Goal: Task Accomplishment & Management: Manage account settings

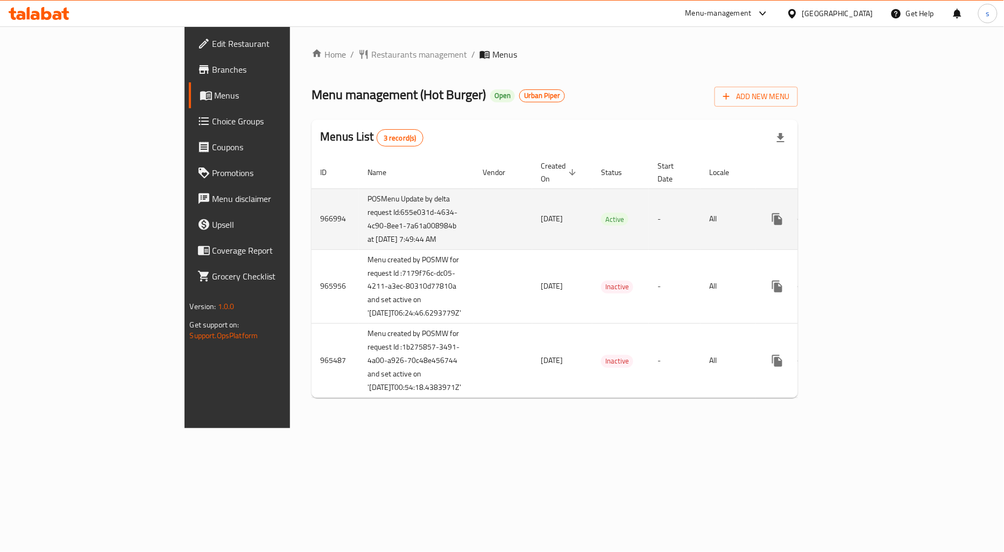
click at [860, 218] on icon "enhanced table" at bounding box center [855, 219] width 10 height 10
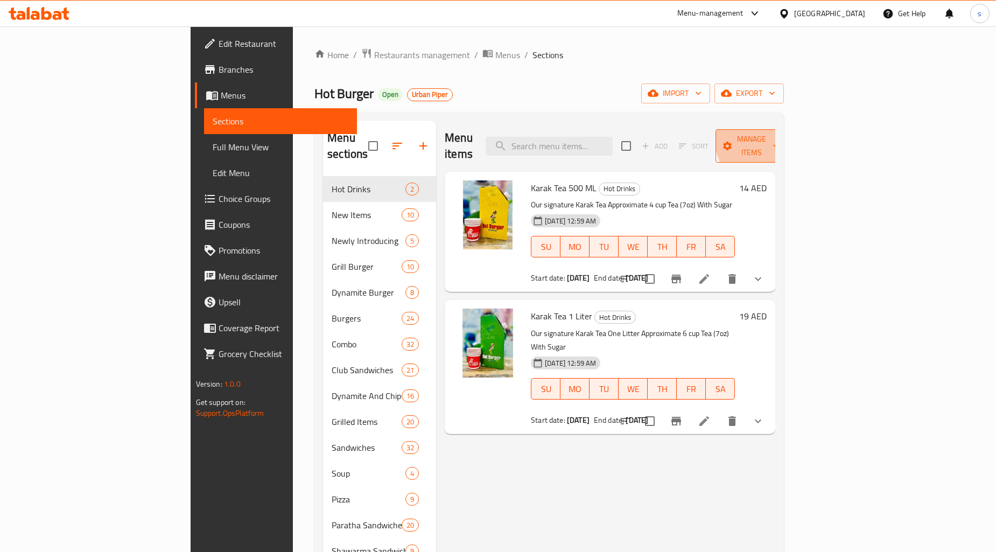
click at [779, 132] on span "Manage items" at bounding box center [751, 145] width 55 height 27
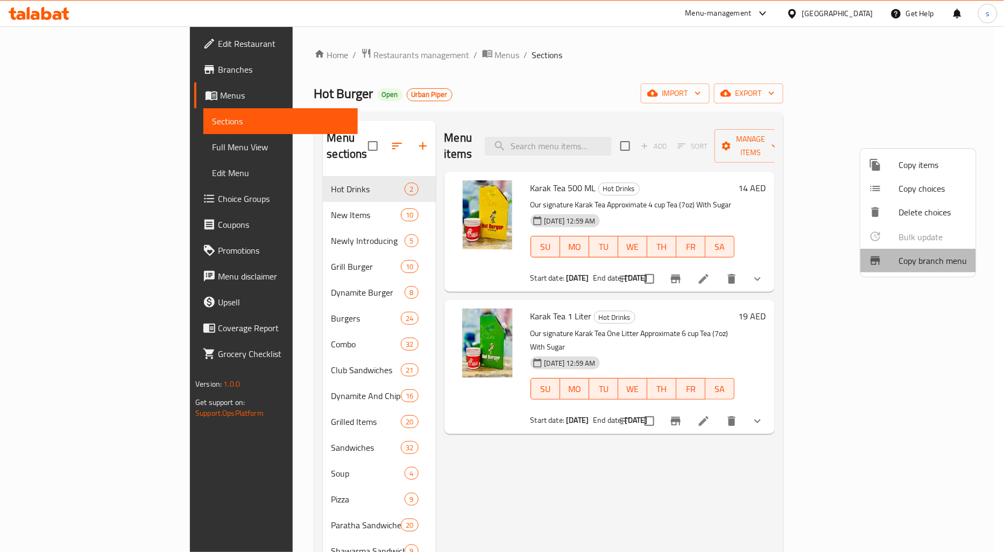
click at [916, 259] on span "Copy branch menu" at bounding box center [933, 260] width 68 height 13
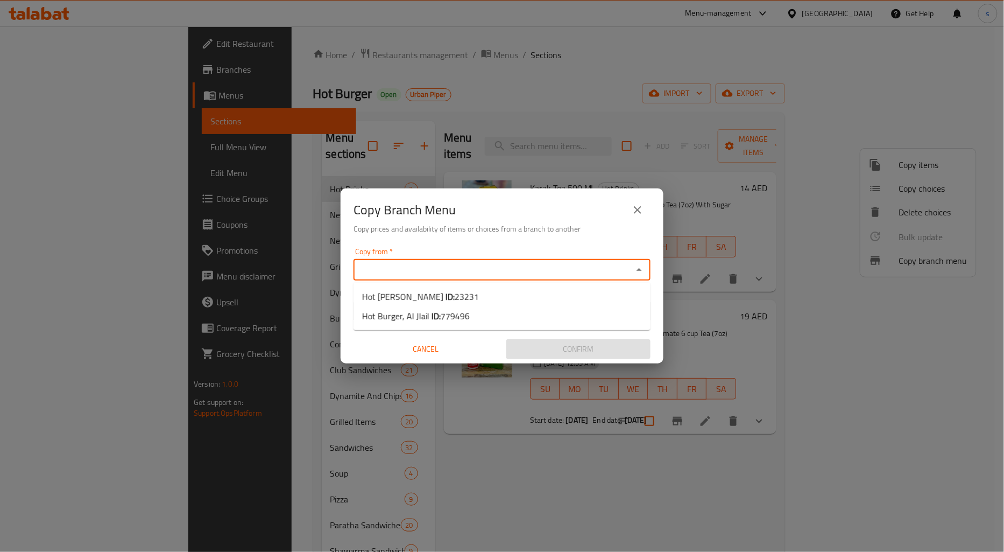
click at [402, 272] on input "Copy from   *" at bounding box center [493, 269] width 273 height 15
click at [424, 298] on span "Hot Burger, Abu Shagara ID: 23231" at bounding box center [420, 296] width 117 height 13
type input "Hot Burger, Abu Shagara"
click at [443, 317] on input "Copy to   *" at bounding box center [493, 310] width 273 height 15
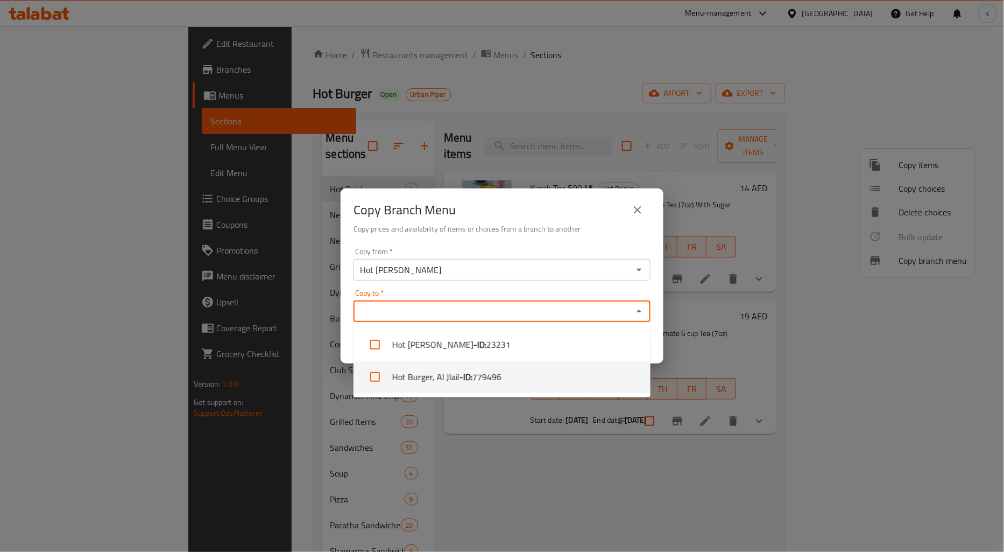
click at [481, 373] on span "779496" at bounding box center [486, 376] width 29 height 13
checkbox input "true"
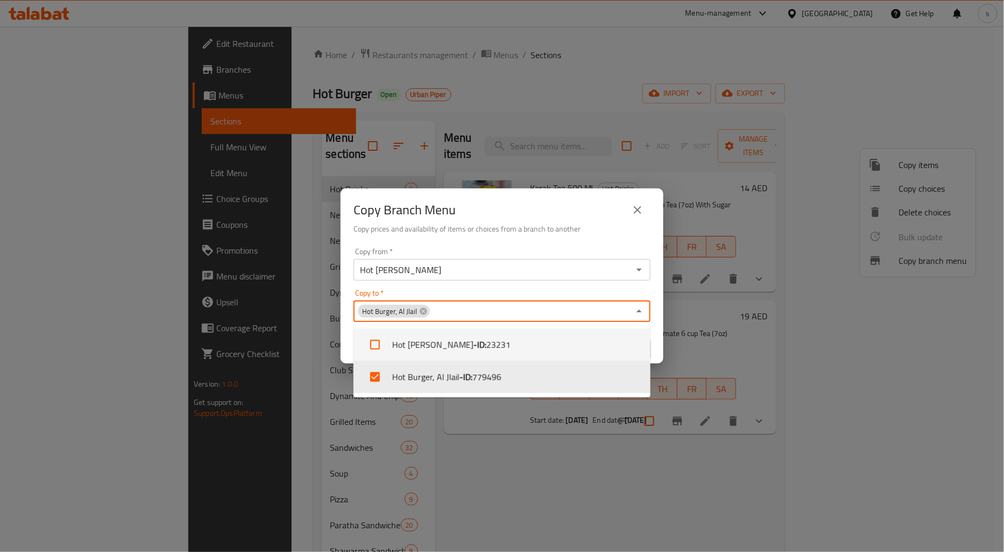
click at [599, 248] on div "Copy from   * Hot Burger, Abu Shagara Copy from *" at bounding box center [502, 264] width 297 height 33
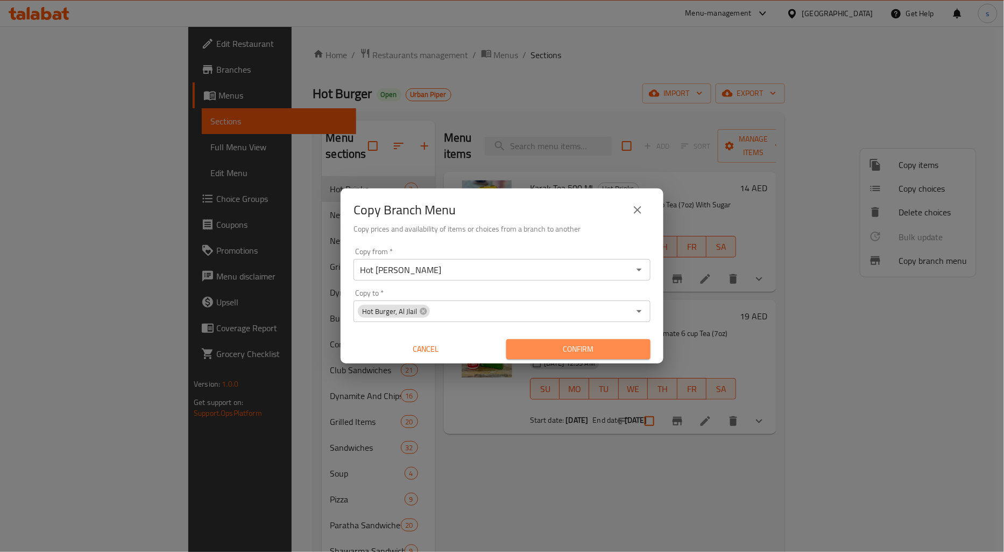
click at [574, 352] on span "Confirm" at bounding box center [578, 348] width 127 height 13
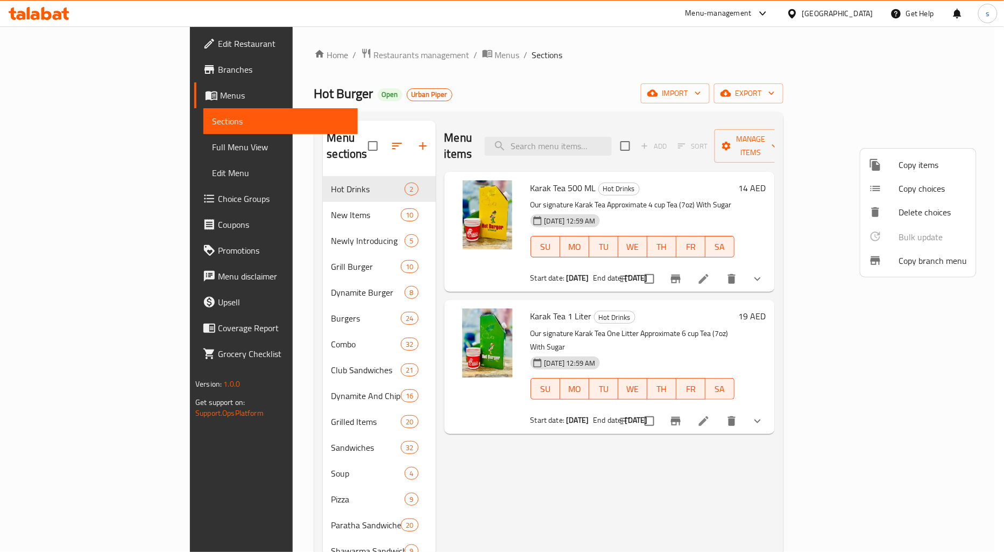
click at [34, 68] on div at bounding box center [502, 276] width 1004 height 552
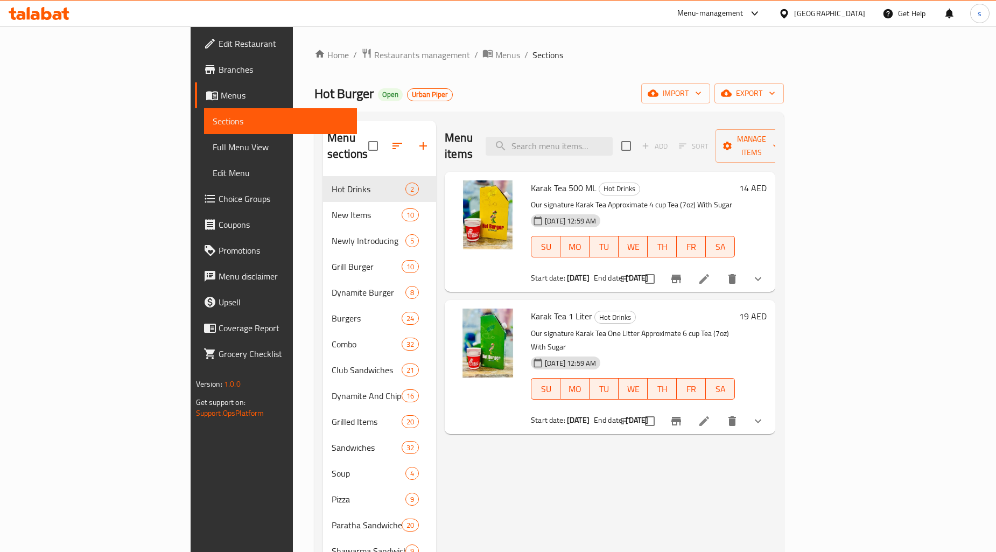
click at [218, 72] on span "Branches" at bounding box center [283, 69] width 130 height 13
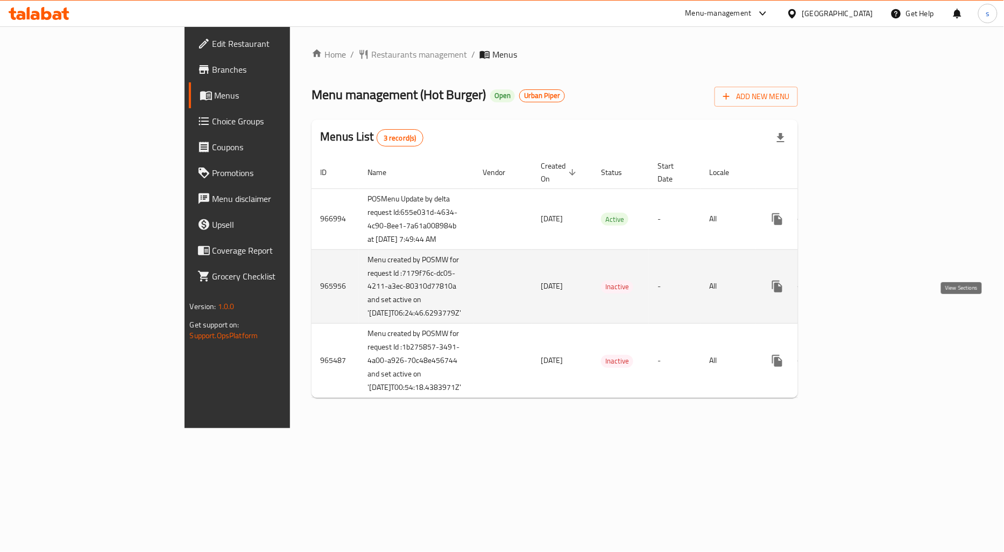
click at [862, 293] on icon "enhanced table" at bounding box center [855, 286] width 13 height 13
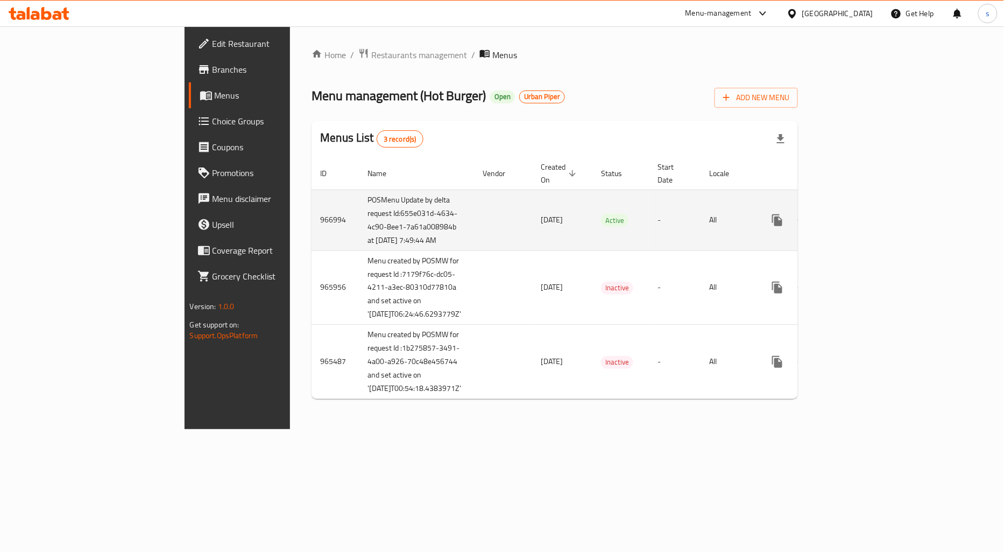
click at [862, 215] on icon "enhanced table" at bounding box center [855, 220] width 13 height 13
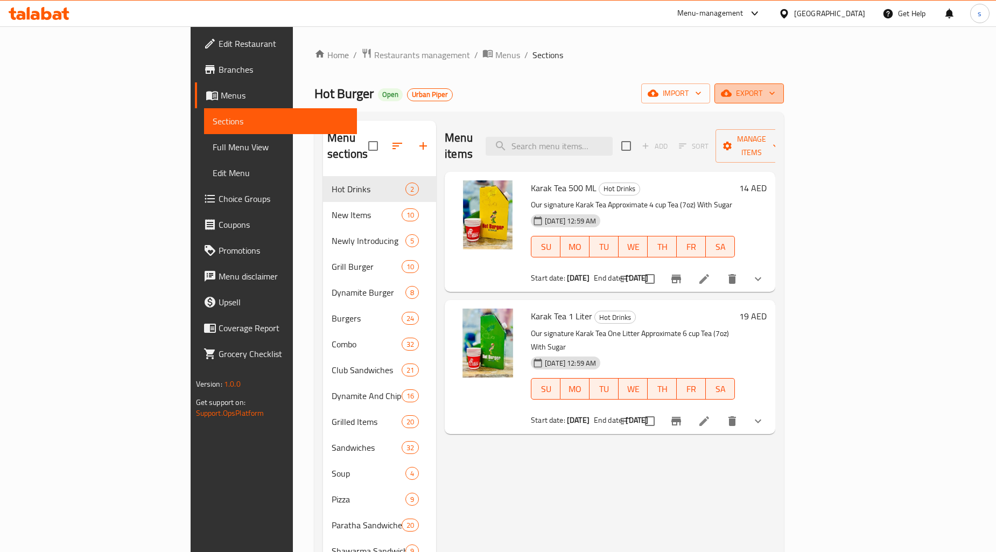
click at [775, 95] on span "export" at bounding box center [749, 93] width 52 height 13
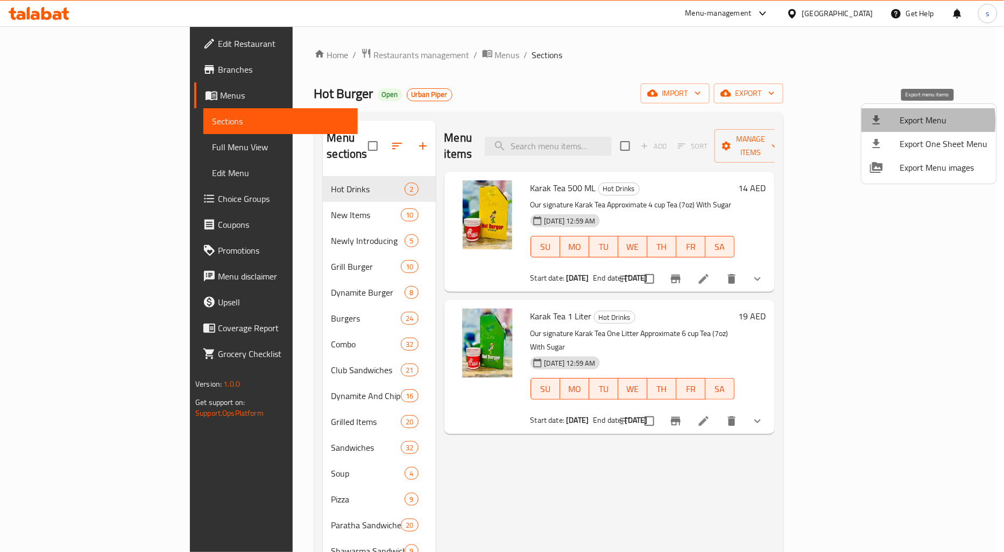
click at [906, 121] on span "Export Menu" at bounding box center [944, 120] width 88 height 13
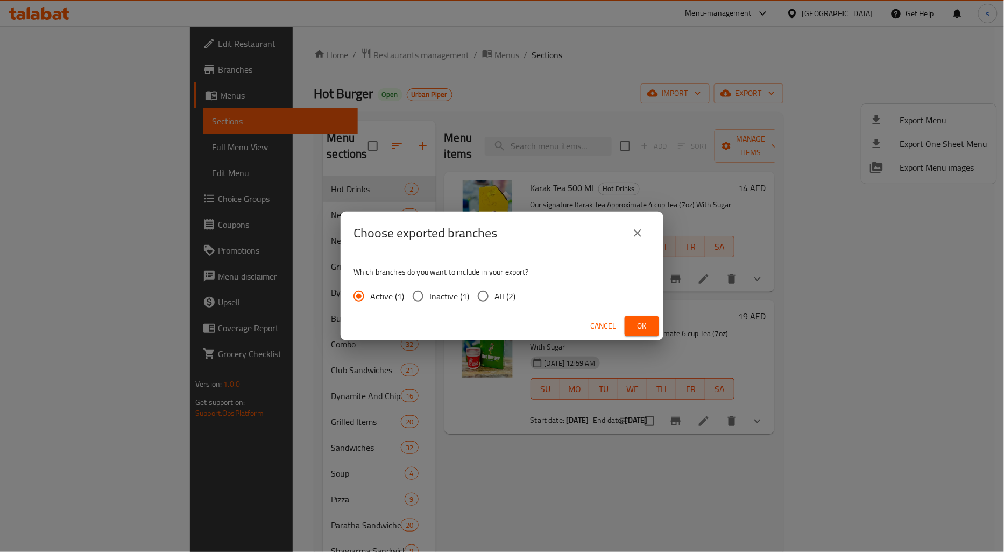
click at [495, 296] on span "All (2)" at bounding box center [505, 296] width 21 height 13
click at [493, 296] on input "All (2)" at bounding box center [483, 296] width 23 height 23
radio input "true"
click at [634, 319] on span "Ok" at bounding box center [641, 325] width 17 height 13
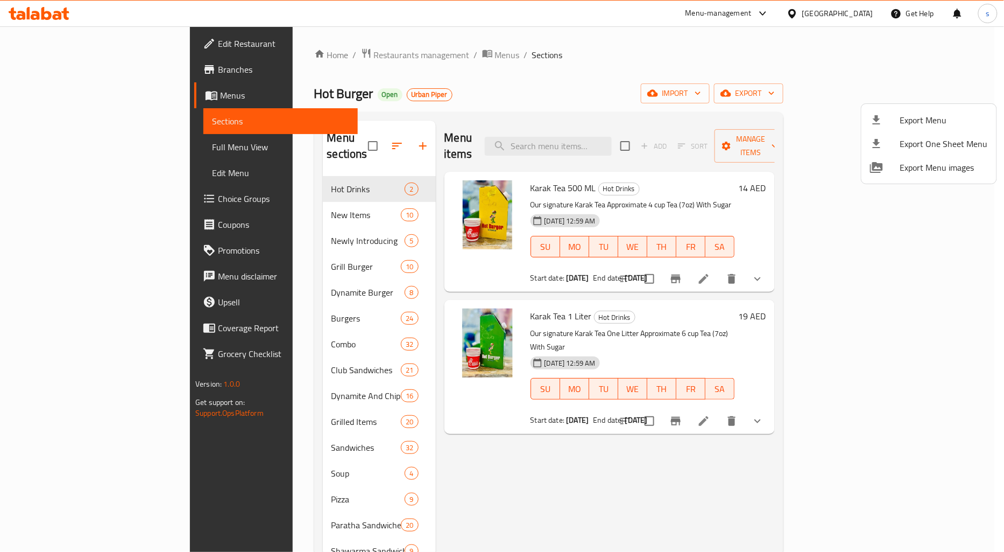
click at [55, 149] on div at bounding box center [502, 276] width 1004 height 552
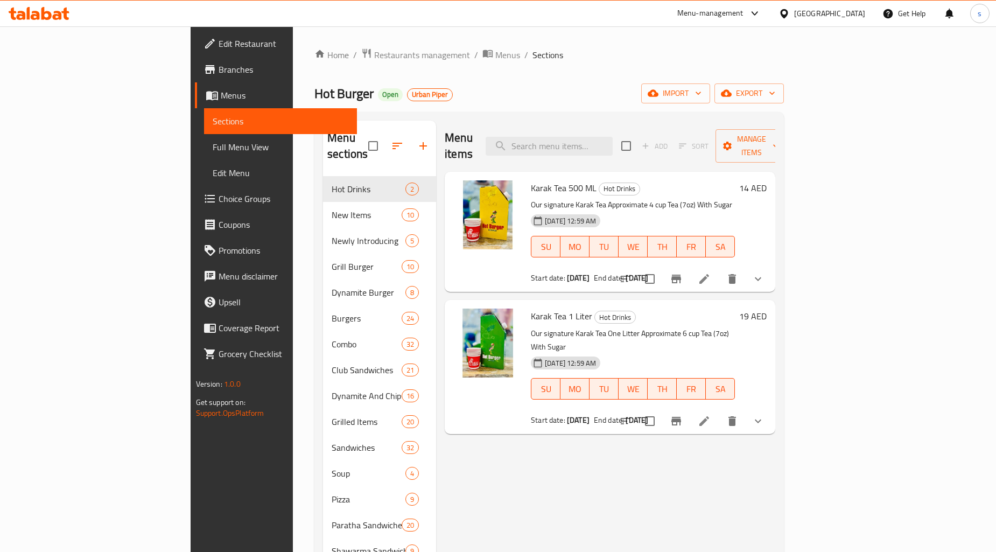
click at [213, 149] on span "Full Menu View" at bounding box center [281, 146] width 136 height 13
click at [213, 150] on span "Full Menu View" at bounding box center [281, 146] width 136 height 13
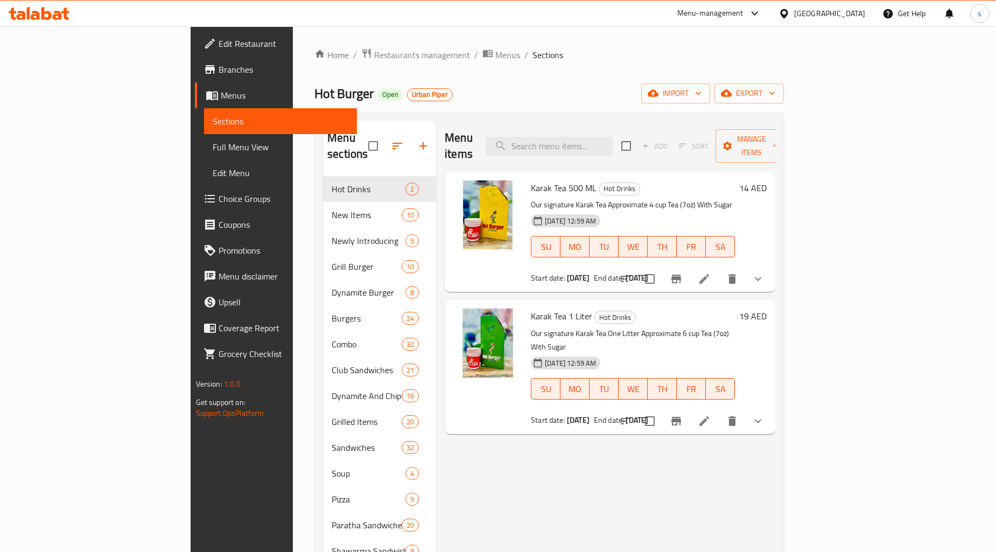
click at [213, 150] on span "Full Menu View" at bounding box center [281, 146] width 136 height 13
click at [213, 143] on span "Full Menu View" at bounding box center [281, 146] width 136 height 13
click at [213, 151] on span "Full Menu View" at bounding box center [281, 146] width 136 height 13
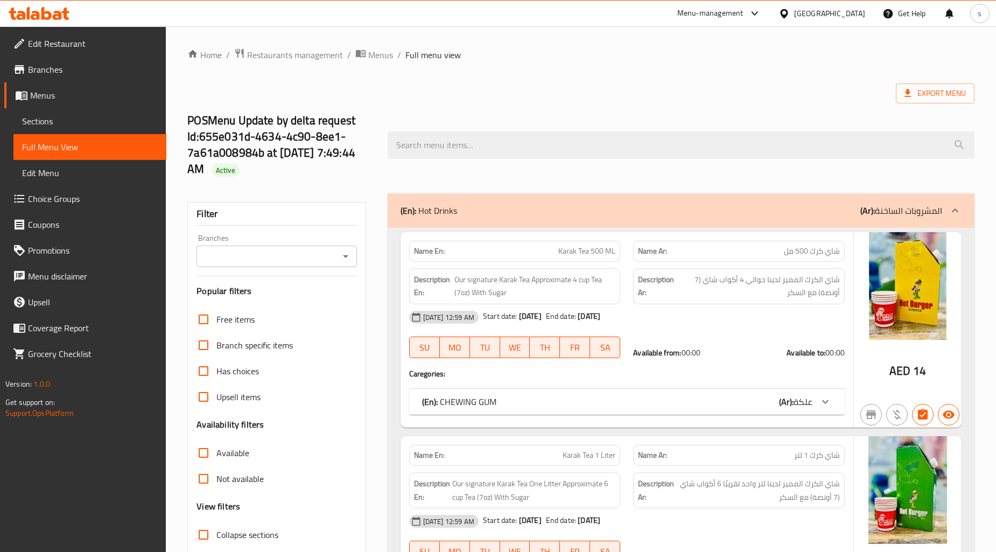
click at [201, 547] on input "Collapse categories" at bounding box center [203, 560] width 26 height 26
checkbox input "false"
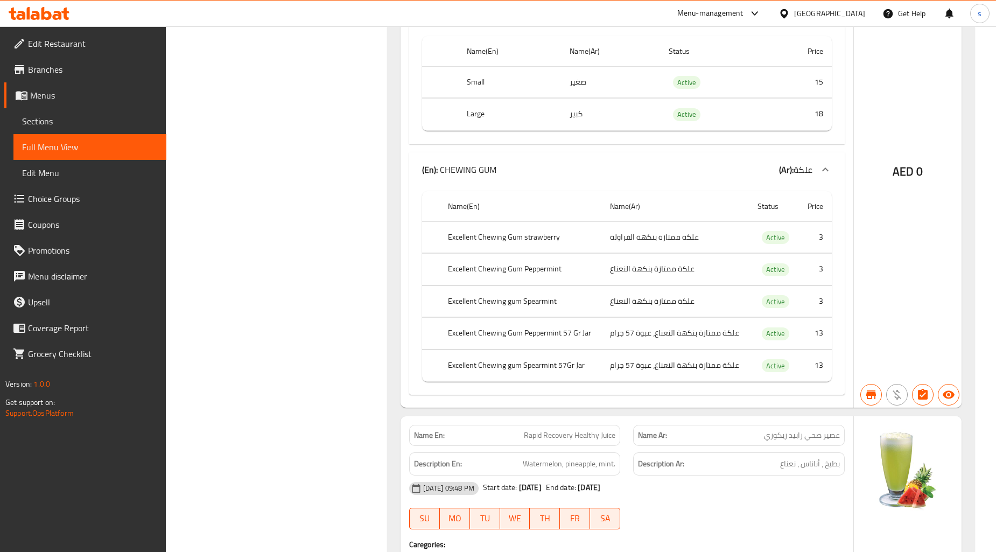
scroll to position [176915, 0]
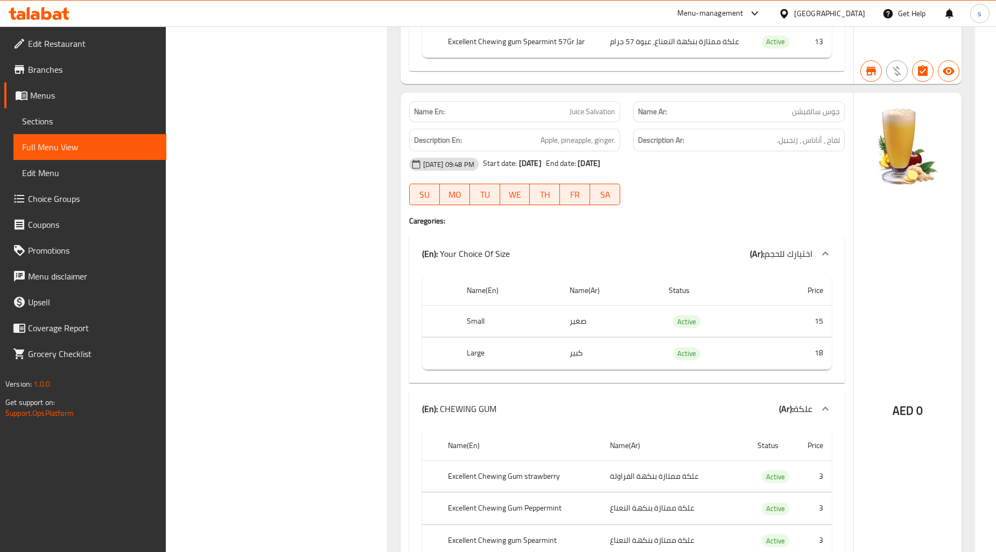
click at [63, 83] on link "Menus" at bounding box center [85, 95] width 162 height 26
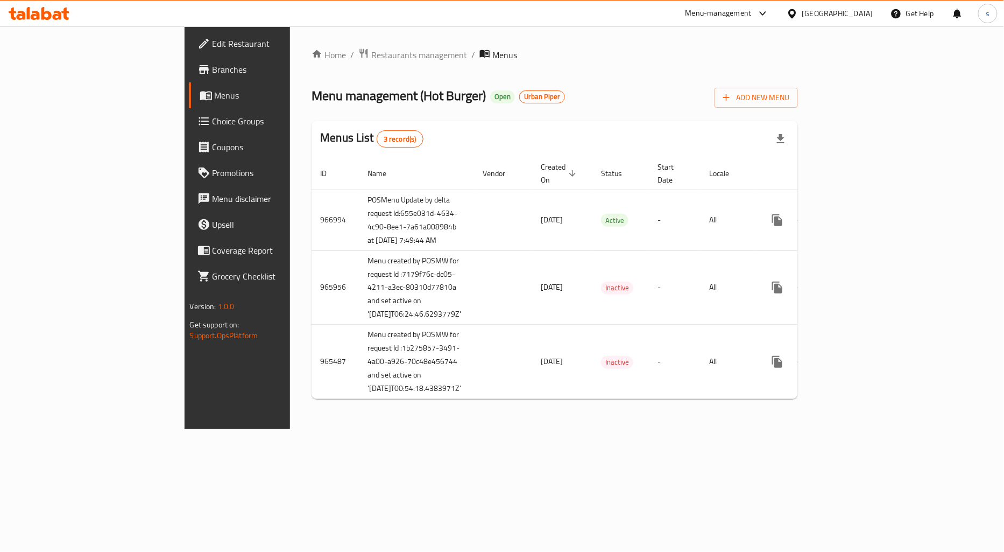
click at [213, 125] on span "Choice Groups" at bounding box center [278, 121] width 131 height 13
